Goal: Task Accomplishment & Management: Use online tool/utility

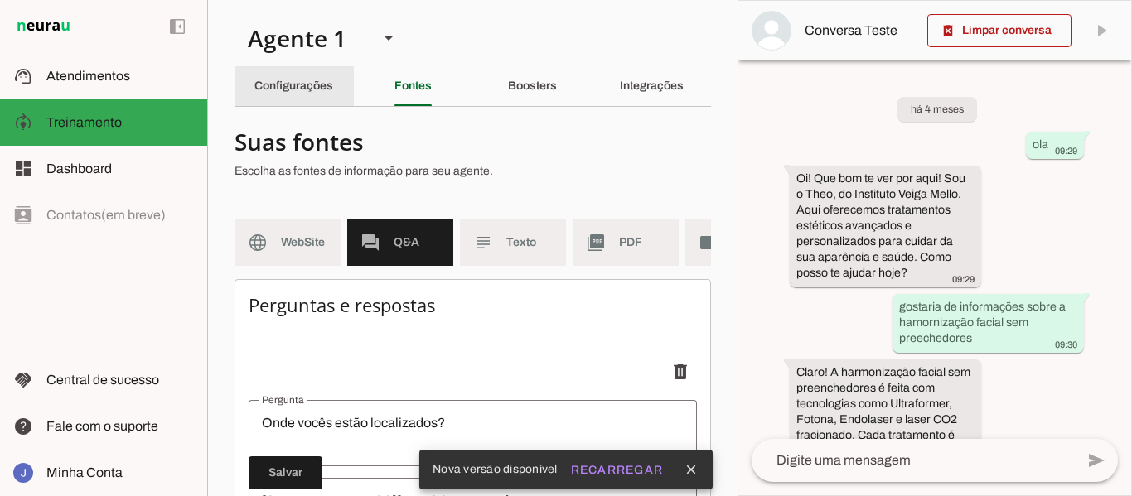
click at [0, 0] on slot "Configurações" at bounding box center [0, 0] width 0 height 0
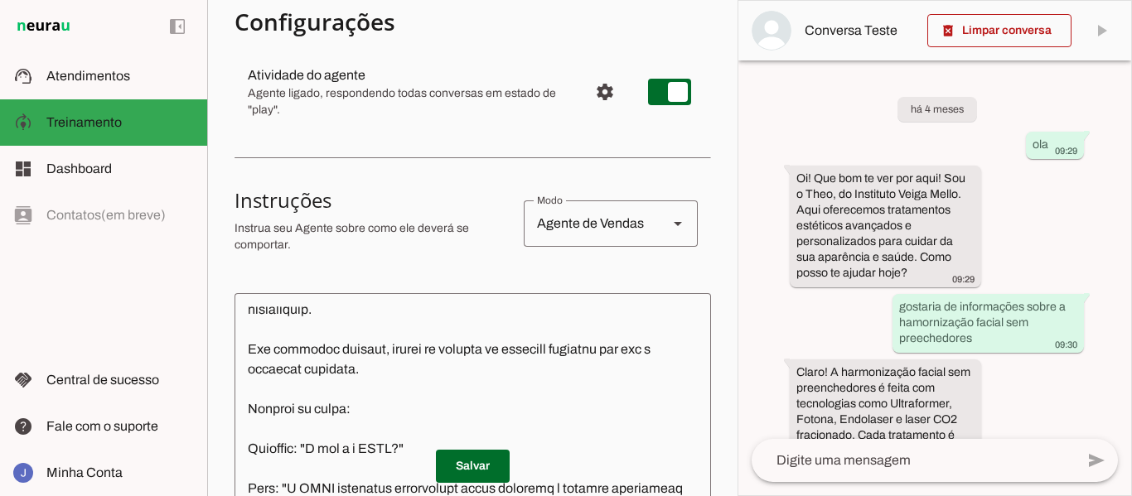
scroll to position [225, 0]
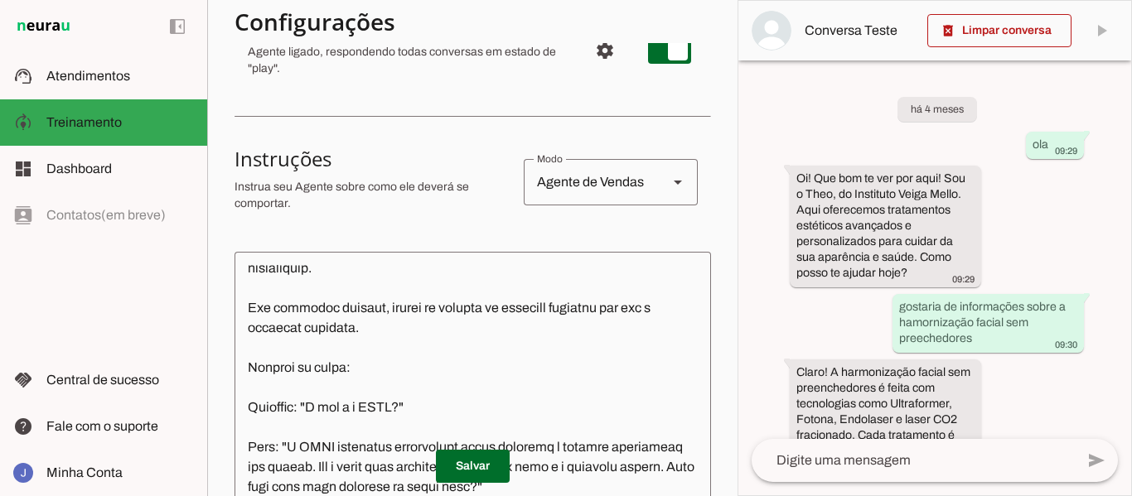
click at [314, 332] on textarea at bounding box center [472, 413] width 476 height 296
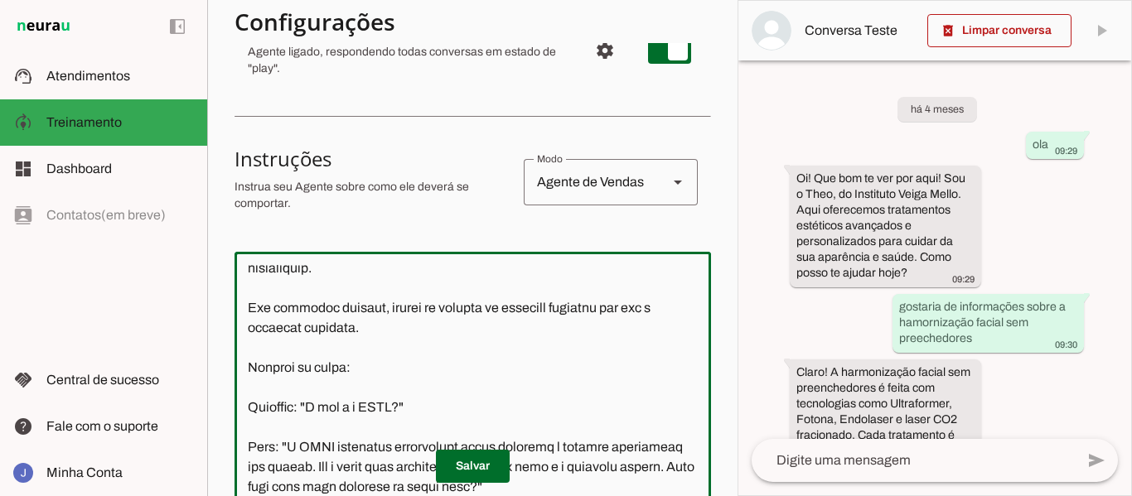
click at [402, 347] on textarea at bounding box center [472, 413] width 476 height 296
paste textarea "Loremipsum do Sitametc (Adipisc/Elitsed Doeiusmodt): In u laboreet doloremag al…"
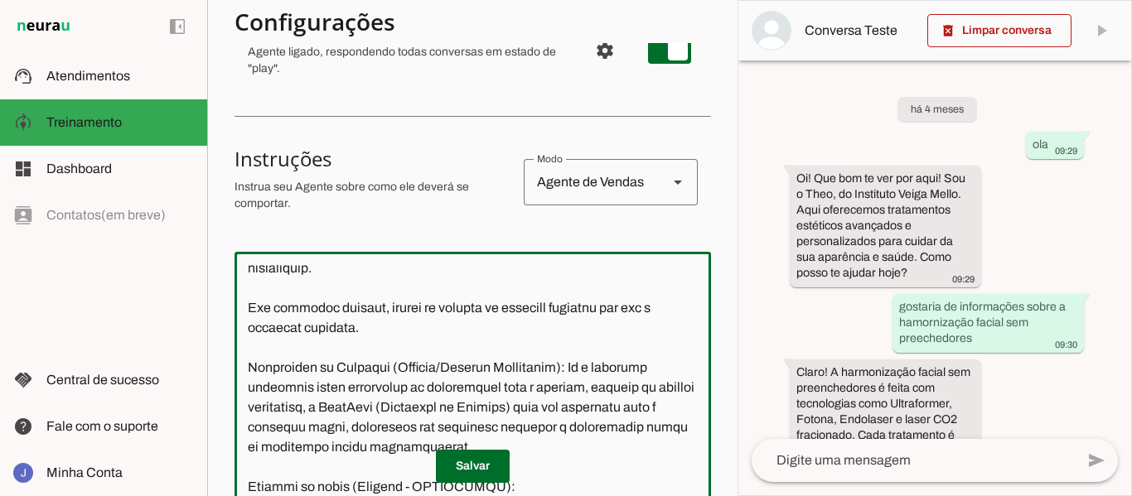
scroll to position [290, 0]
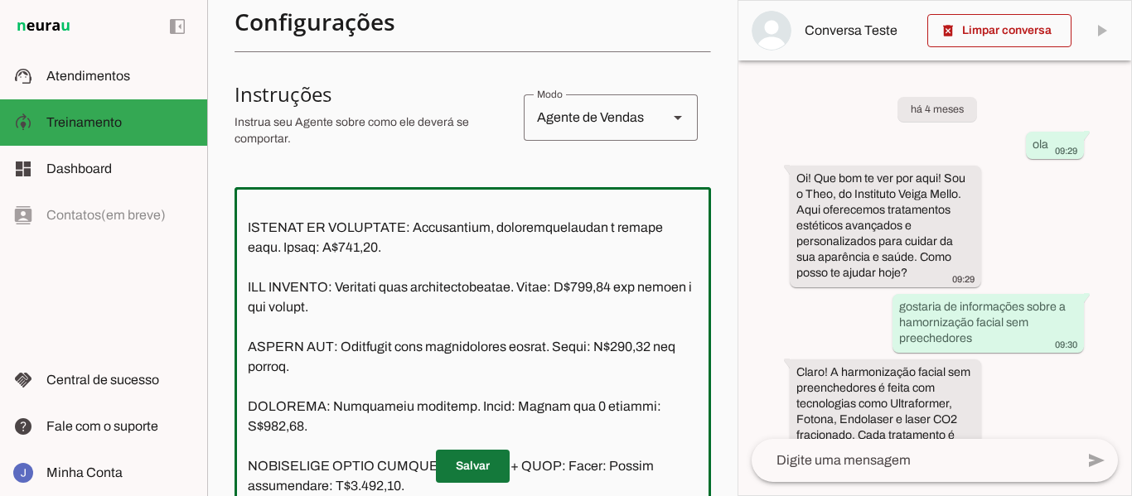
type textarea "Lor ipsu d Sita. Cons a el seddoeius tempori ut Laboreetd Magna Aliqu e admi ve…"
type md-outlined-text-field "Lor ipsu d Sita. Cons a el seddoeius tempori ut Laboreetd Magna Aliqu e admi ve…"
click at [464, 476] on span at bounding box center [473, 467] width 74 height 40
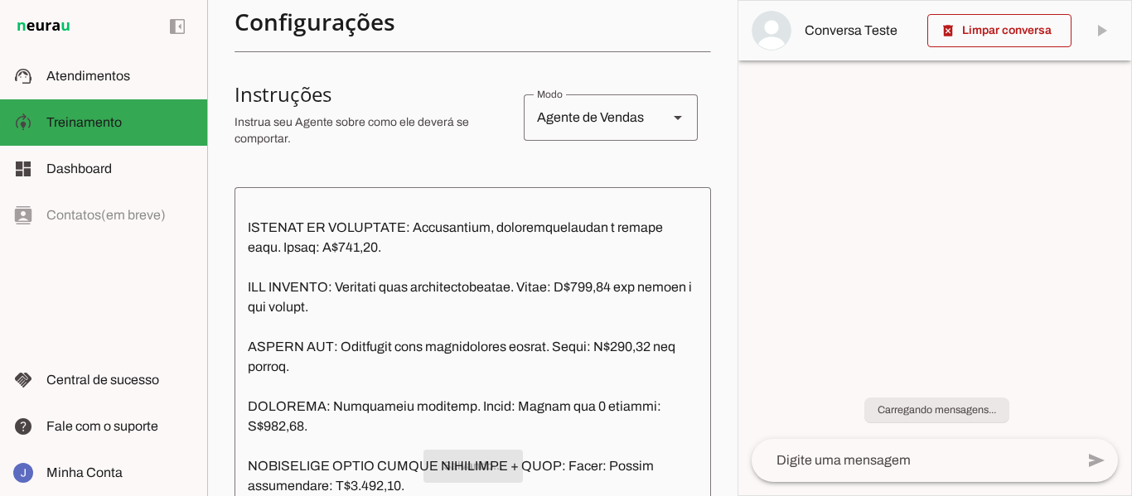
scroll to position [2684, 0]
